Goal: Task Accomplishment & Management: Manage account settings

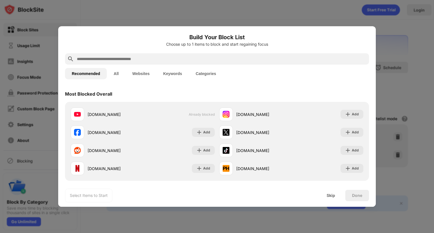
click at [302, 102] on div "youtube.com Already blocked instagram.com Add facebook.com Add x.com Add reddit…" at bounding box center [217, 141] width 304 height 79
click at [327, 197] on div "Skip" at bounding box center [330, 195] width 8 height 5
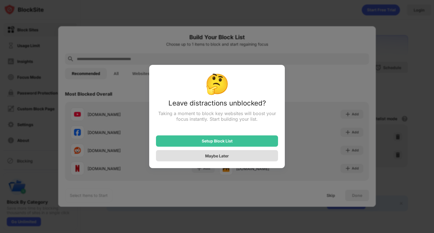
click at [244, 155] on div "Maybe Later" at bounding box center [217, 155] width 122 height 11
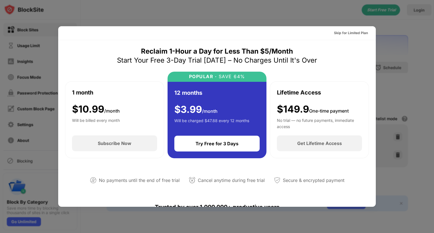
click at [316, 3] on div at bounding box center [217, 116] width 434 height 233
click at [54, 53] on div at bounding box center [217, 116] width 434 height 233
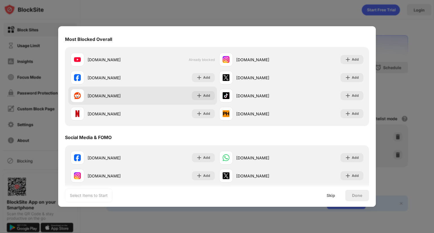
scroll to position [55, 0]
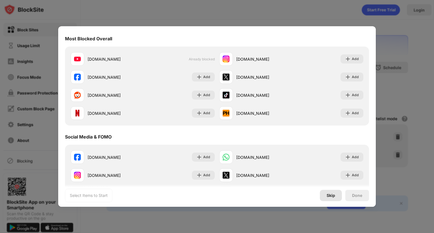
click at [330, 191] on div "Skip" at bounding box center [331, 195] width 22 height 11
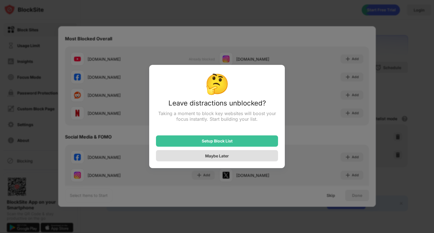
click at [240, 155] on div "Maybe Later" at bounding box center [217, 155] width 122 height 11
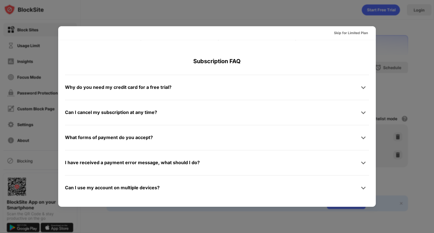
scroll to position [0, 0]
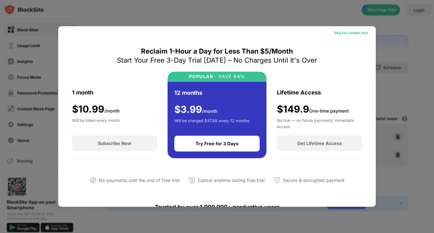
click at [350, 31] on div "Skip for Limited Plan" at bounding box center [351, 33] width 34 height 6
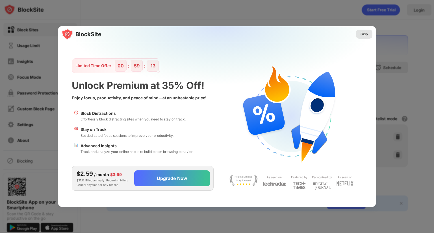
click at [366, 34] on div "Skip" at bounding box center [363, 34] width 7 height 6
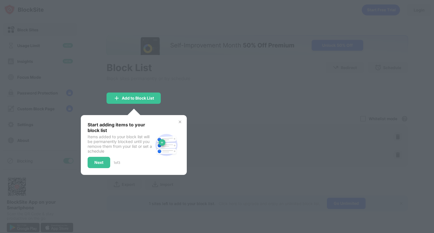
click at [183, 121] on div "Start adding items to your block list Items added to your block list will be pe…" at bounding box center [134, 145] width 106 height 60
click at [181, 121] on img at bounding box center [180, 122] width 5 height 5
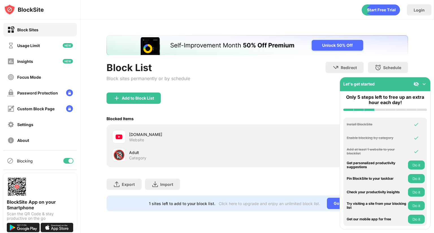
click at [226, 110] on div "Add to Block List" at bounding box center [256, 103] width 301 height 20
click at [424, 85] on img at bounding box center [424, 84] width 6 height 6
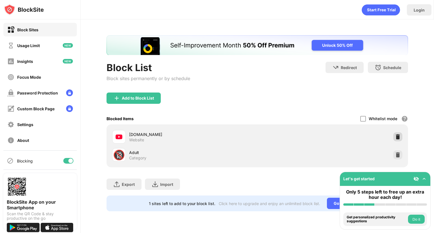
click at [398, 134] on img at bounding box center [398, 137] width 6 height 6
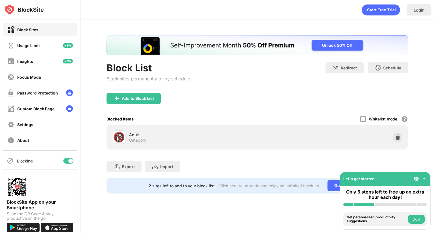
click at [178, 49] on img "Banner Message" at bounding box center [256, 45] width 301 height 20
